Goal: Navigation & Orientation: Find specific page/section

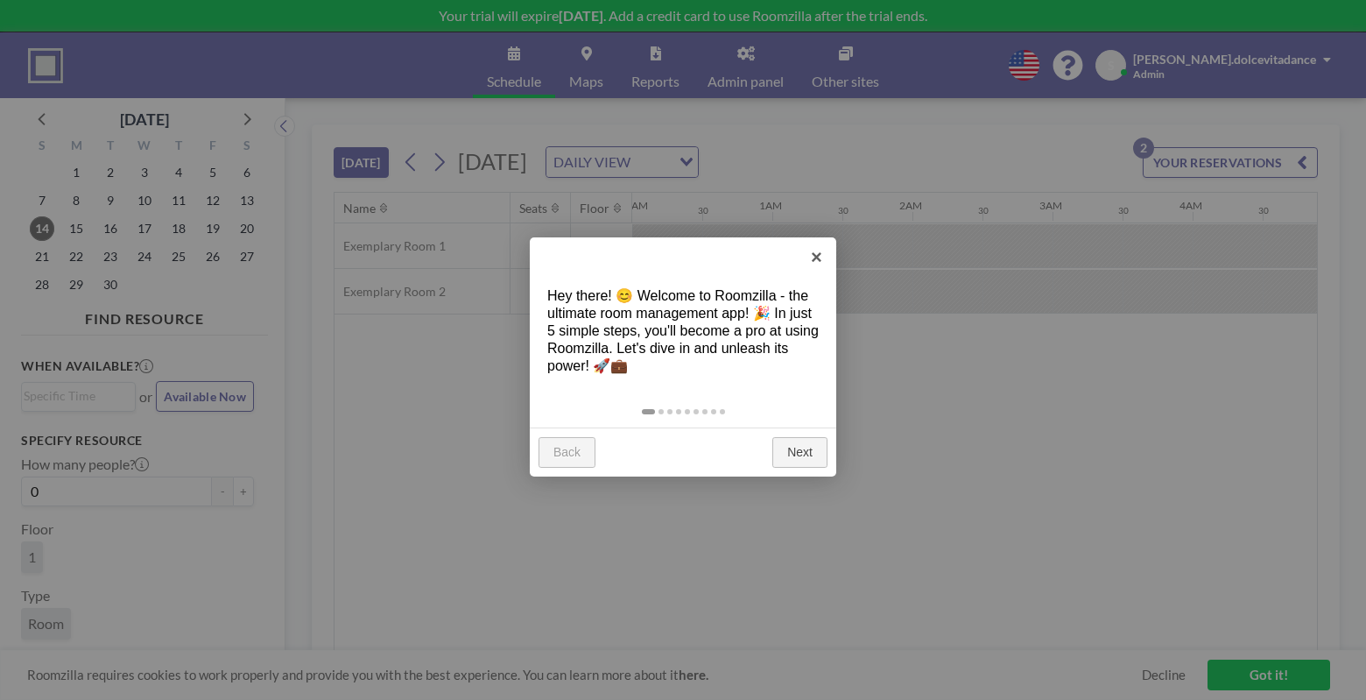
scroll to position [0, 1892]
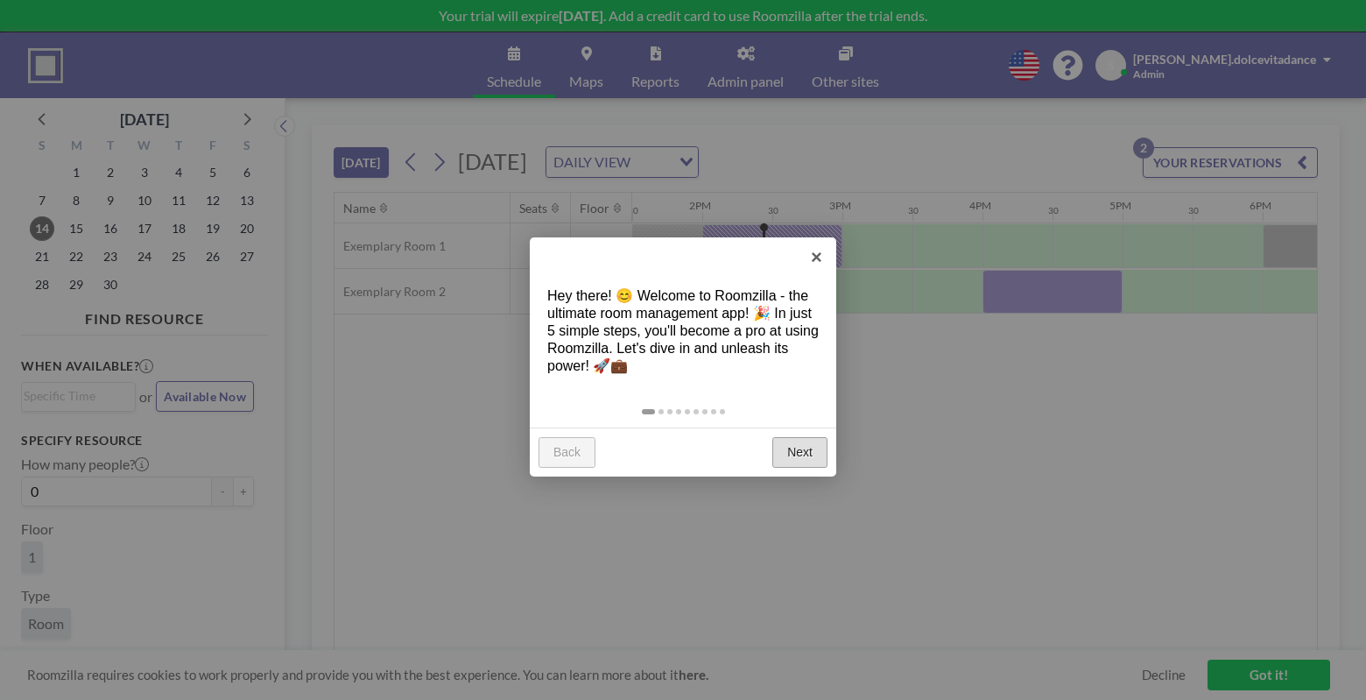
click at [784, 447] on link "Next" at bounding box center [799, 453] width 55 height 32
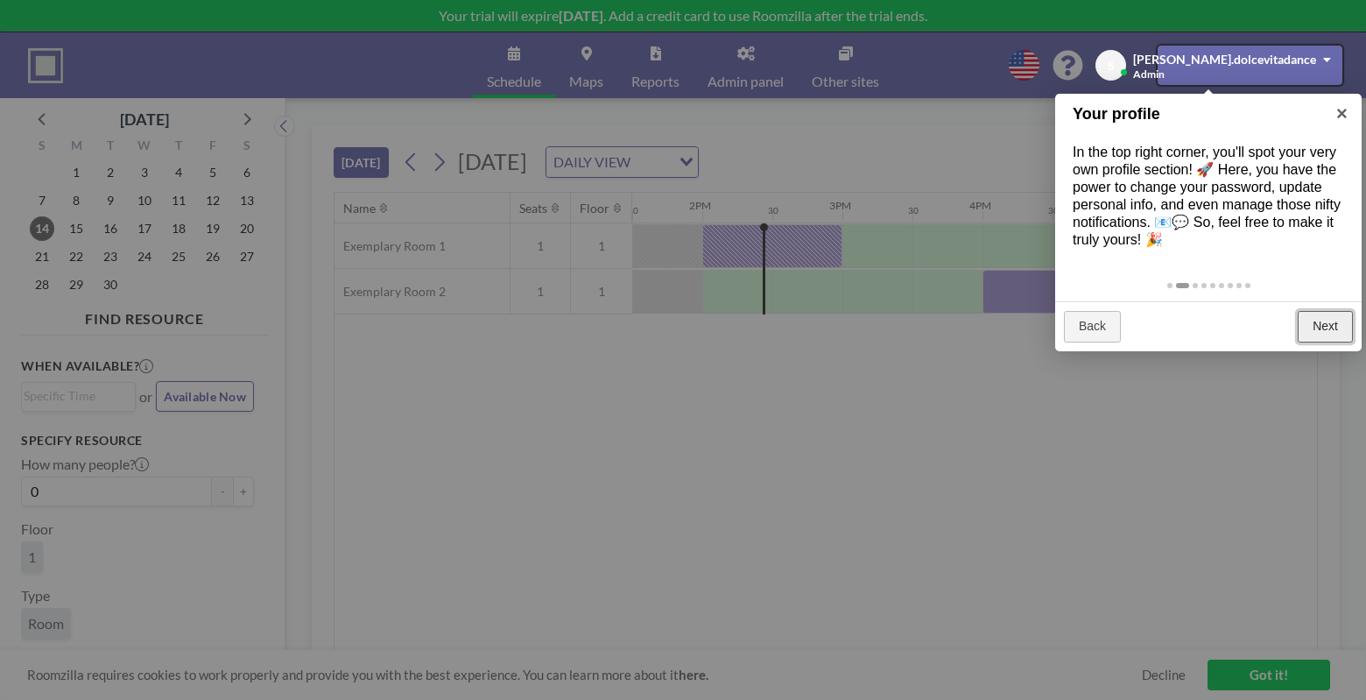
click at [1313, 315] on link "Next" at bounding box center [1325, 327] width 55 height 32
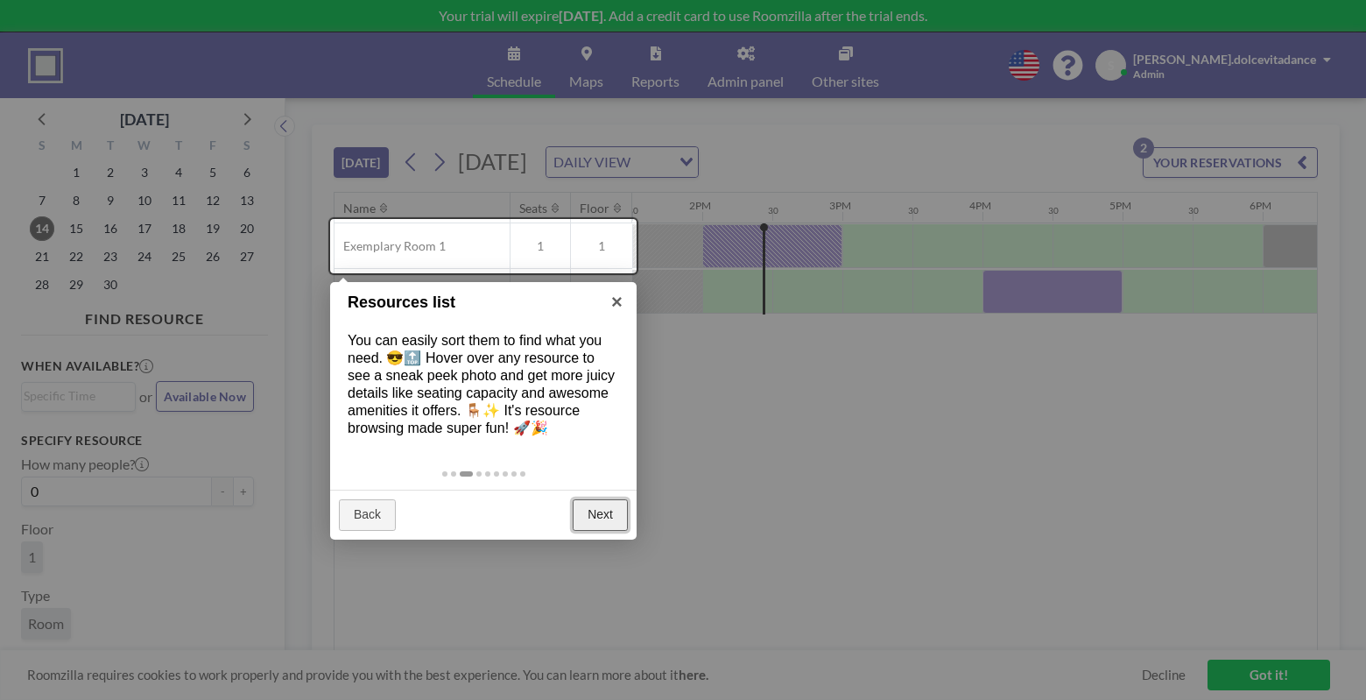
click at [581, 509] on link "Next" at bounding box center [600, 515] width 55 height 32
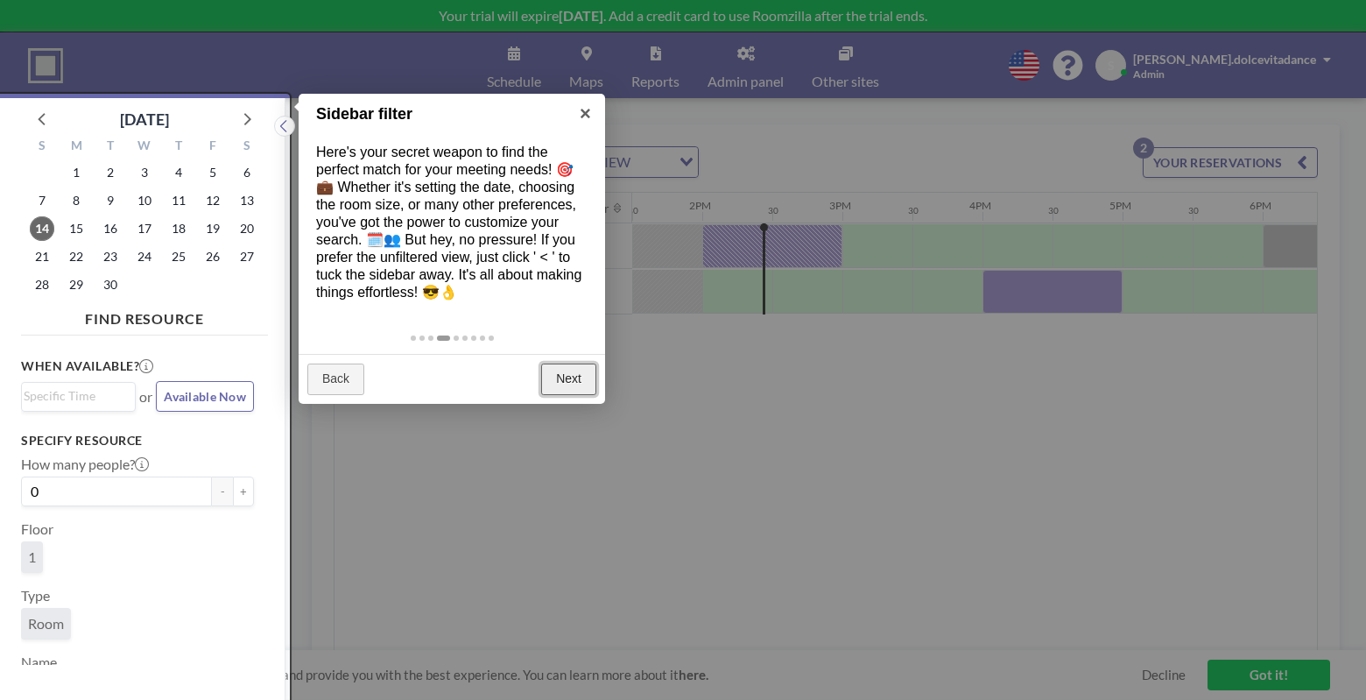
scroll to position [4, 0]
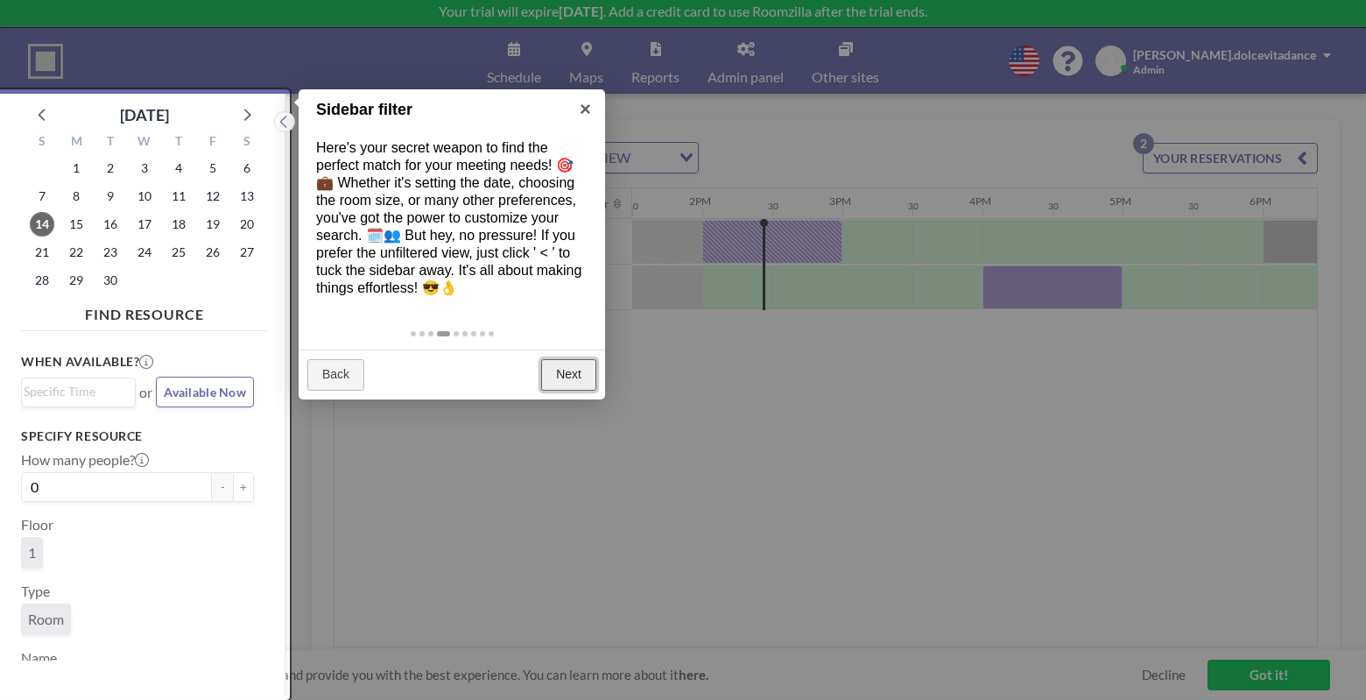
click at [587, 370] on link "Next" at bounding box center [568, 375] width 55 height 32
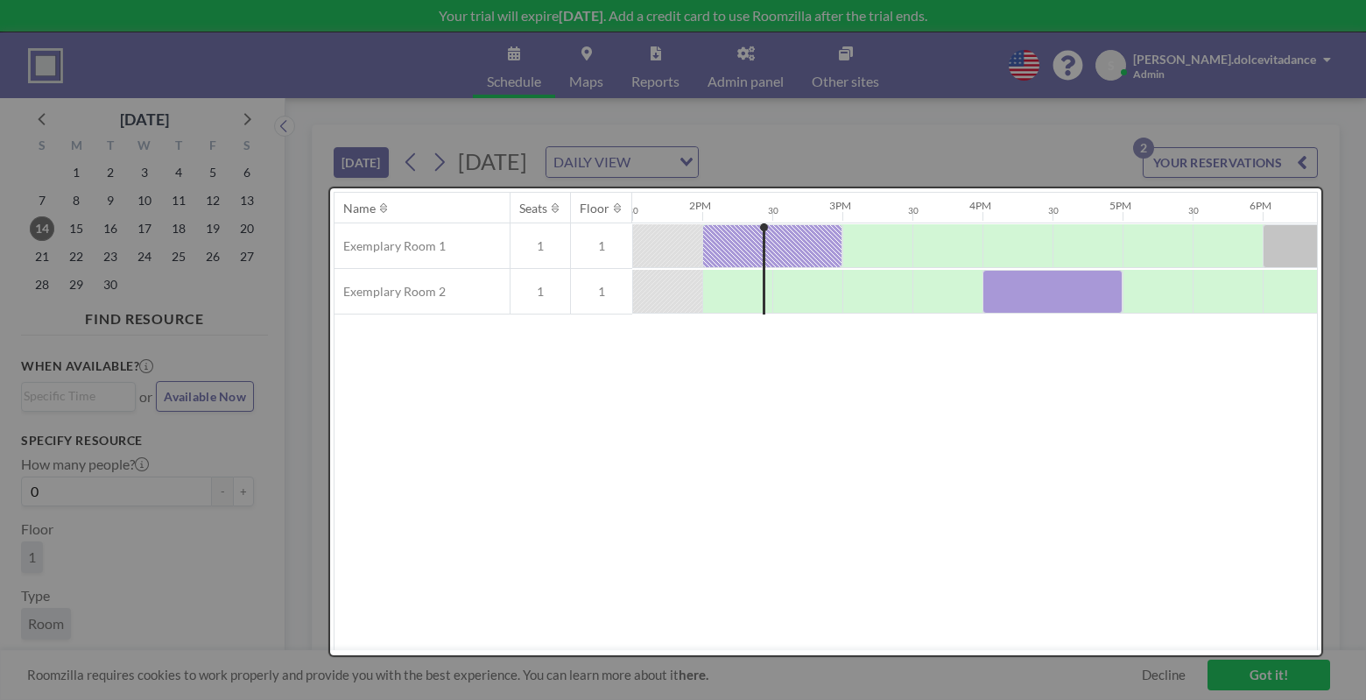
scroll to position [0, 0]
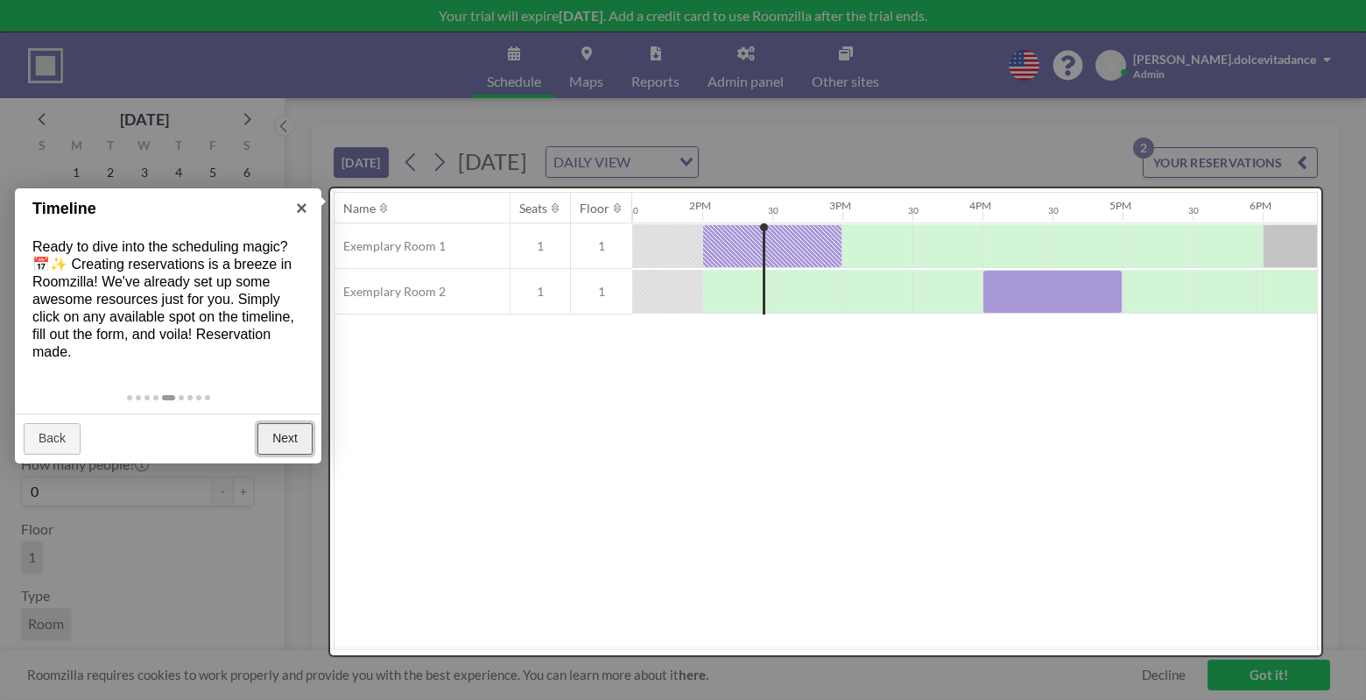
click at [290, 433] on link "Next" at bounding box center [284, 439] width 55 height 32
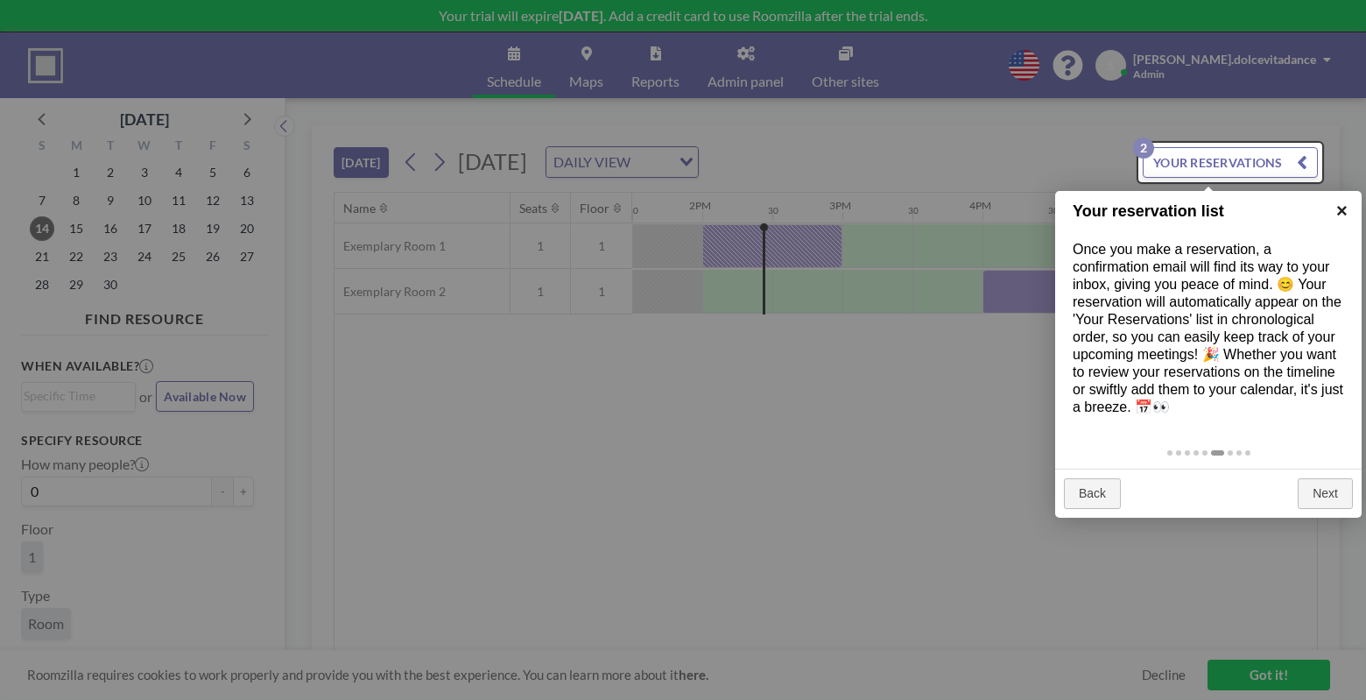
click at [1341, 213] on link "×" at bounding box center [1341, 210] width 39 height 39
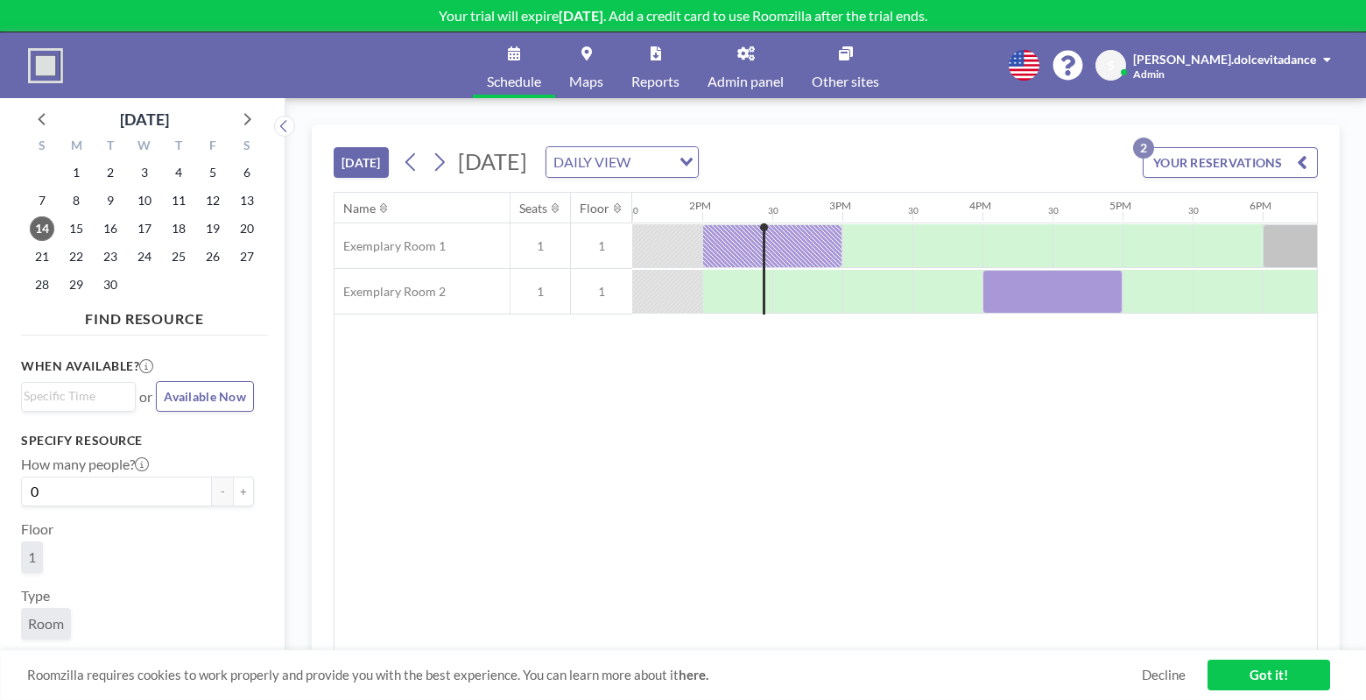
click at [693, 166] on icon "Search for option" at bounding box center [686, 162] width 12 height 9
click at [841, 221] on li "WEEKLY VIEW" at bounding box center [828, 218] width 150 height 25
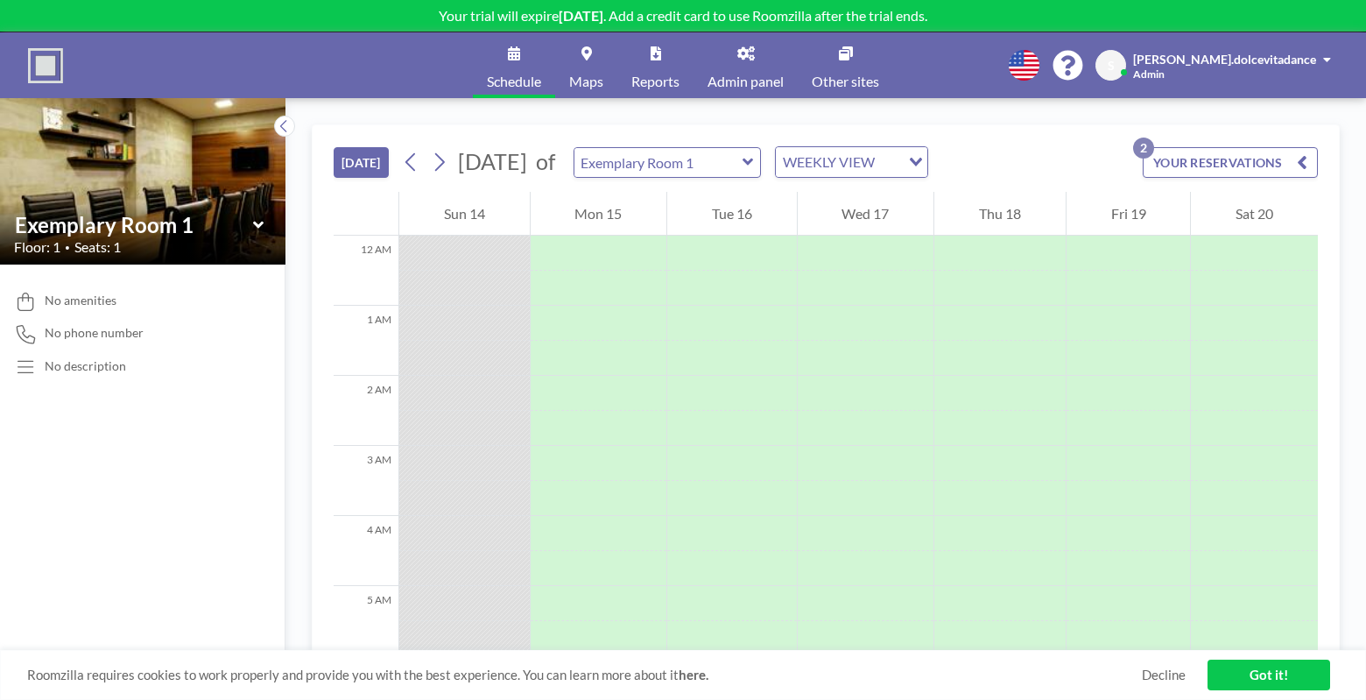
click at [743, 166] on input "Exemplary Room 1" at bounding box center [658, 162] width 168 height 29
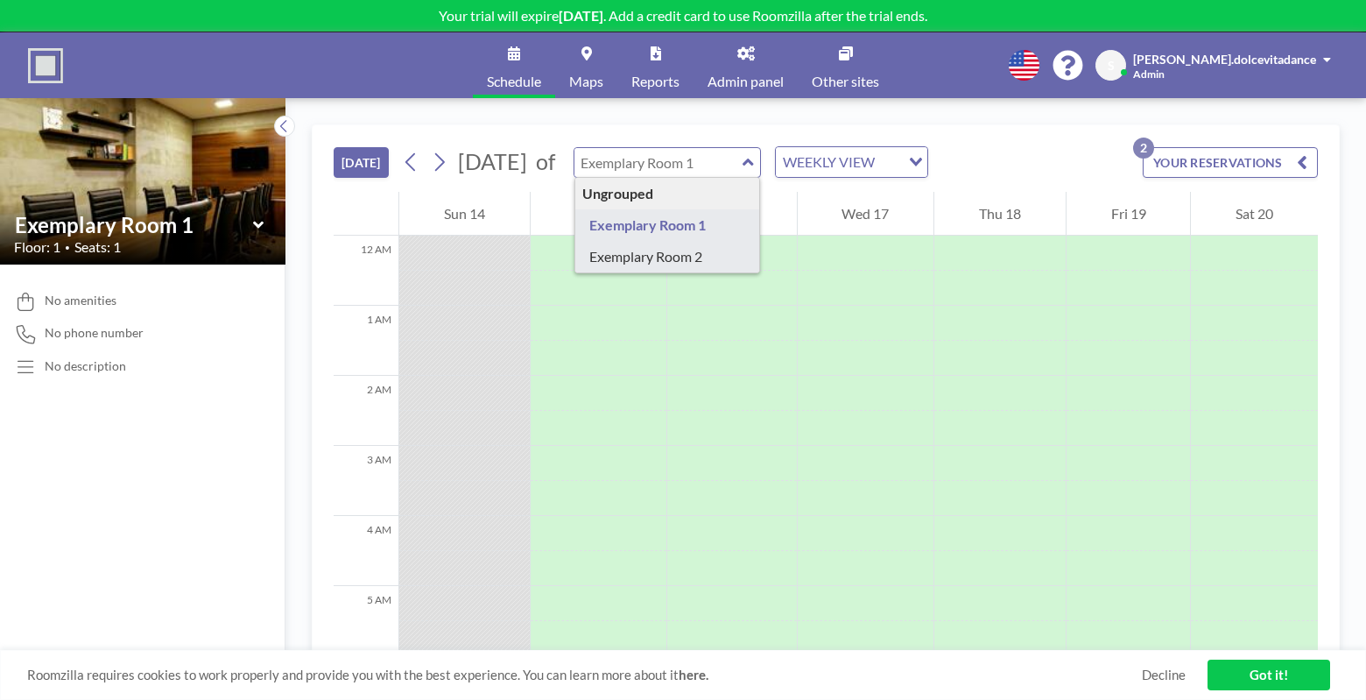
type input "Exemplary Room 2"
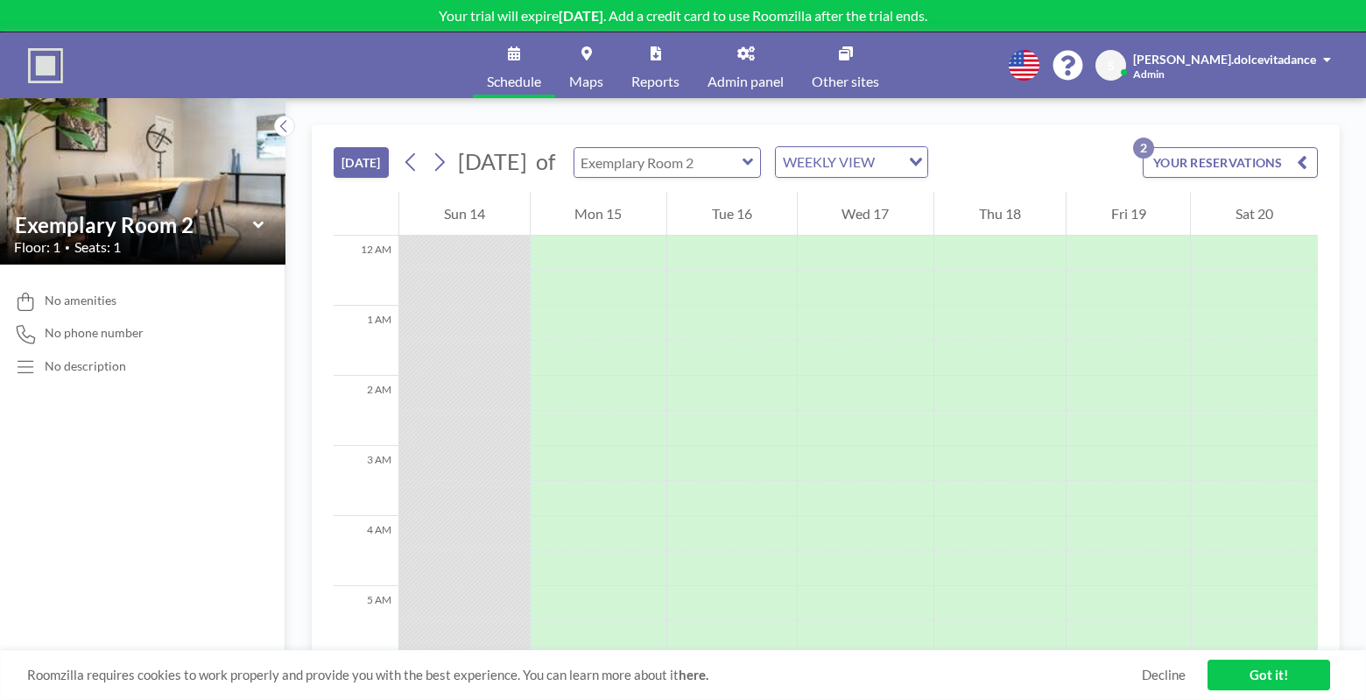
click at [736, 164] on input "text" at bounding box center [658, 162] width 168 height 29
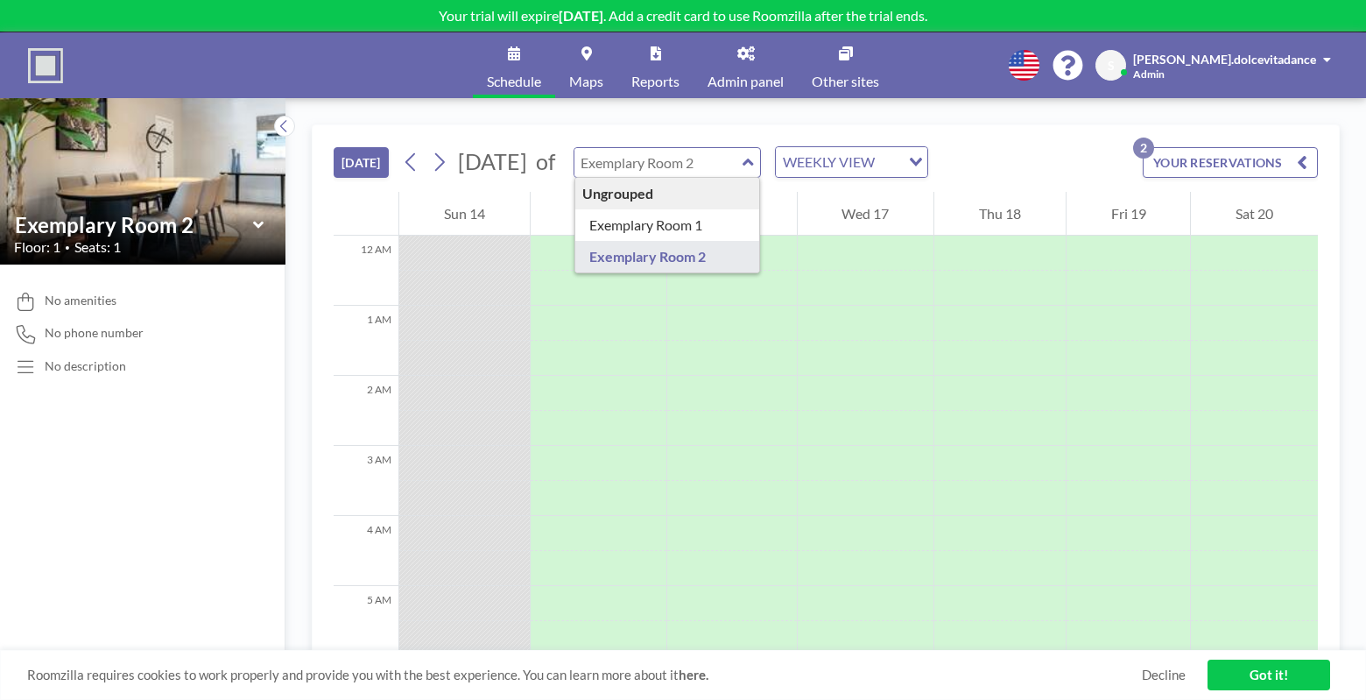
type input "Exemplary Room 2"
click at [40, 74] on img at bounding box center [45, 65] width 35 height 35
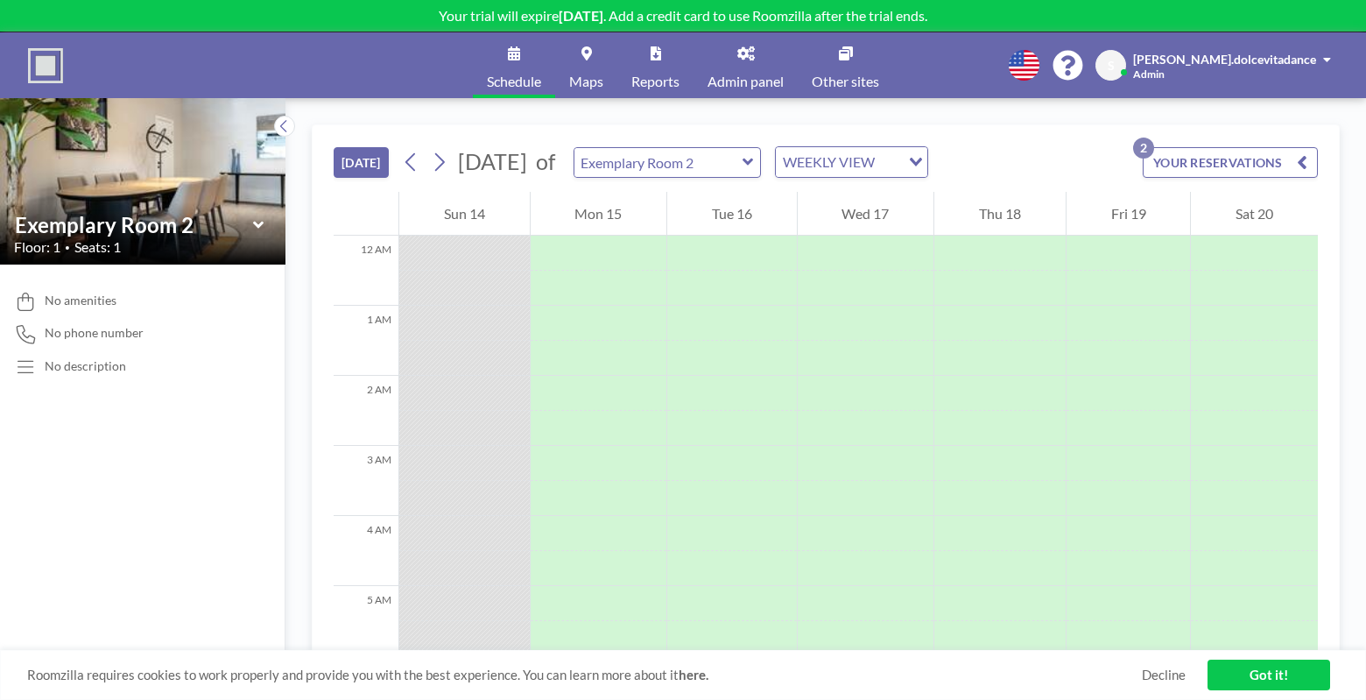
click at [583, 67] on link "Maps" at bounding box center [586, 65] width 62 height 66
